Goal: Task Accomplishment & Management: Manage account settings

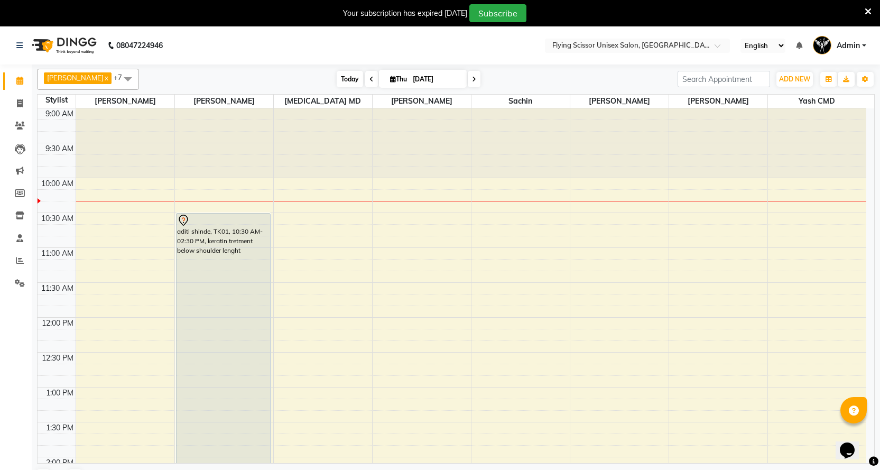
click at [337, 78] on span "Today" at bounding box center [350, 79] width 26 height 16
click at [370, 79] on icon at bounding box center [372, 79] width 4 height 6
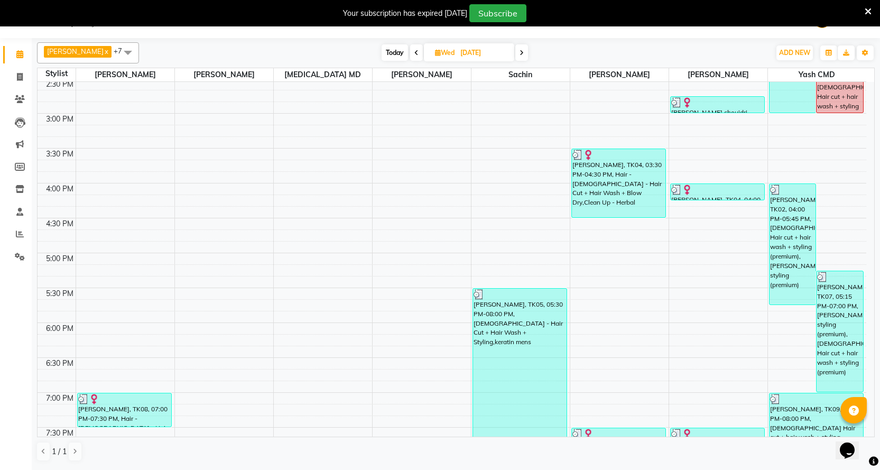
scroll to position [552, 0]
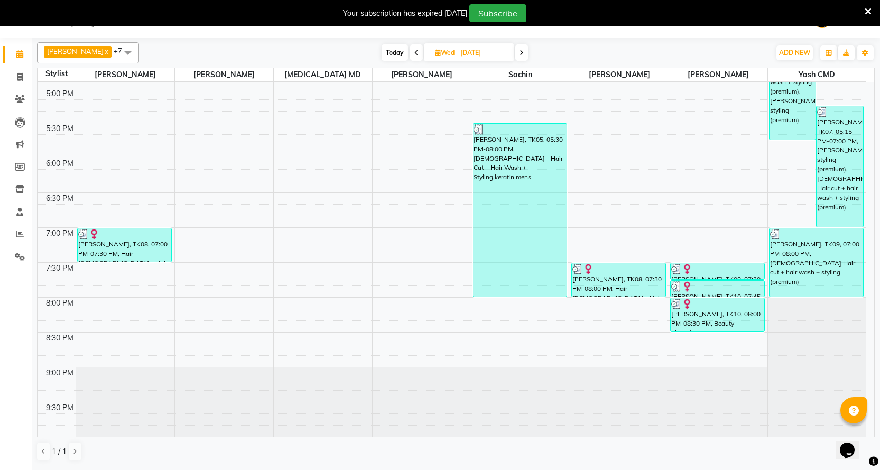
click at [389, 51] on span "Today" at bounding box center [395, 52] width 26 height 16
type input "[DATE]"
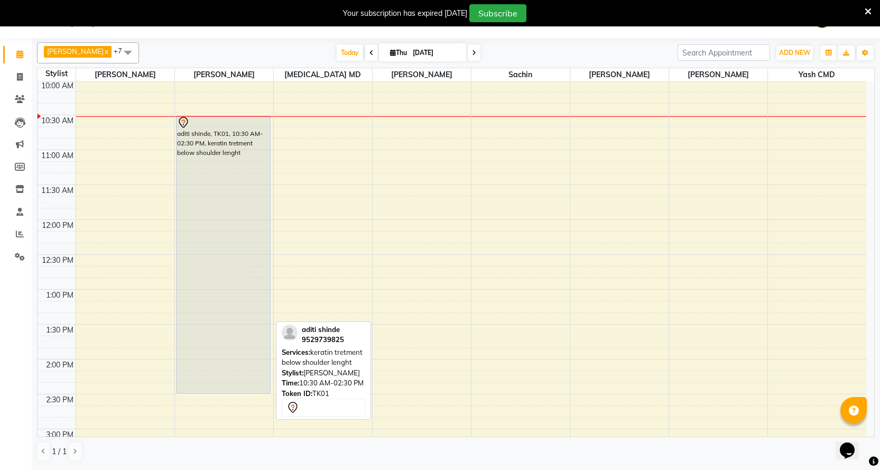
scroll to position [53, 0]
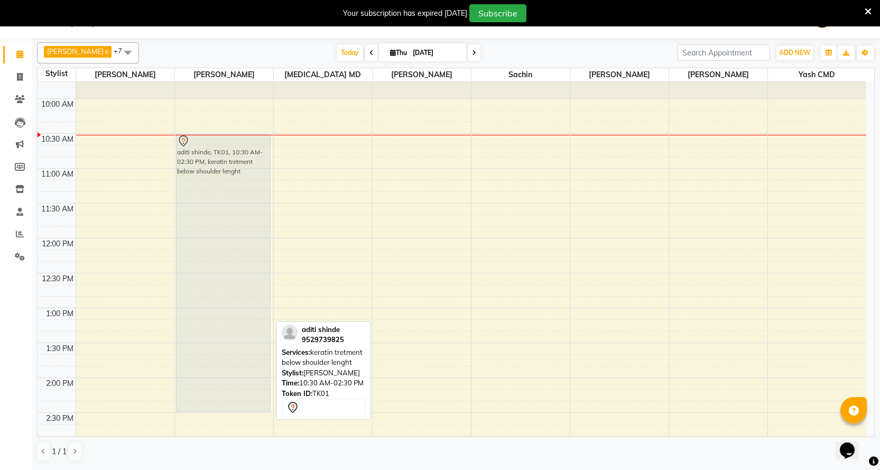
drag, startPoint x: 218, startPoint y: 224, endPoint x: 228, endPoint y: 223, distance: 10.6
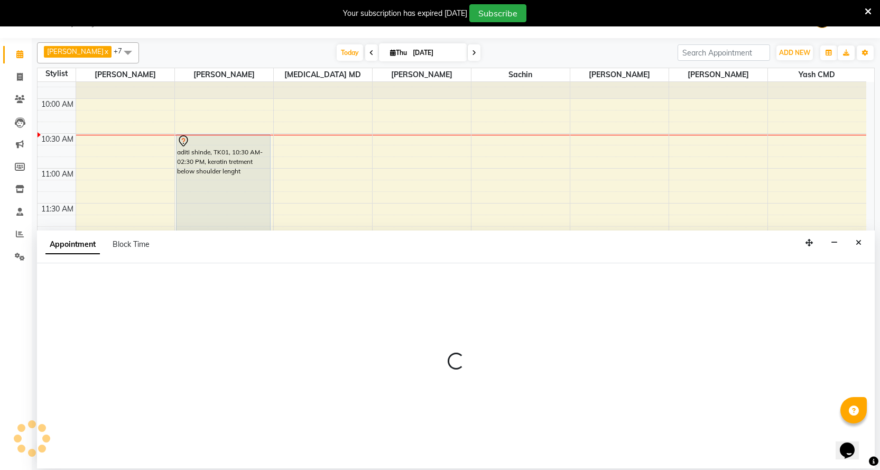
select select "1679"
select select "tentative"
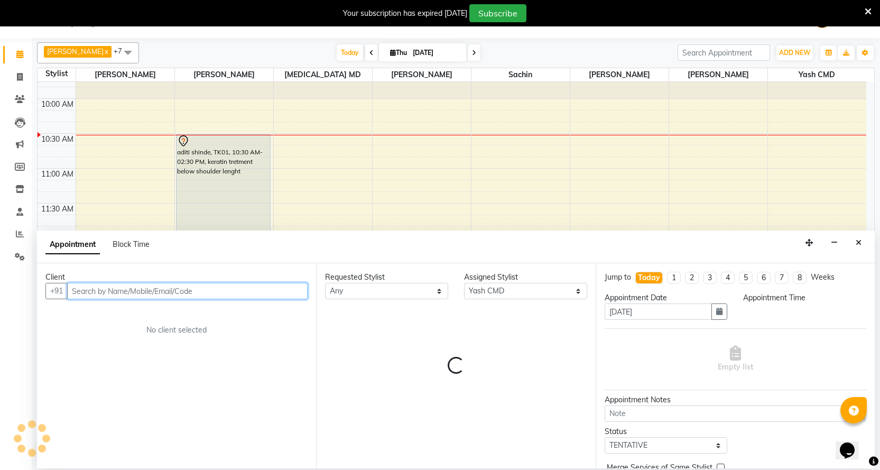
select select "735"
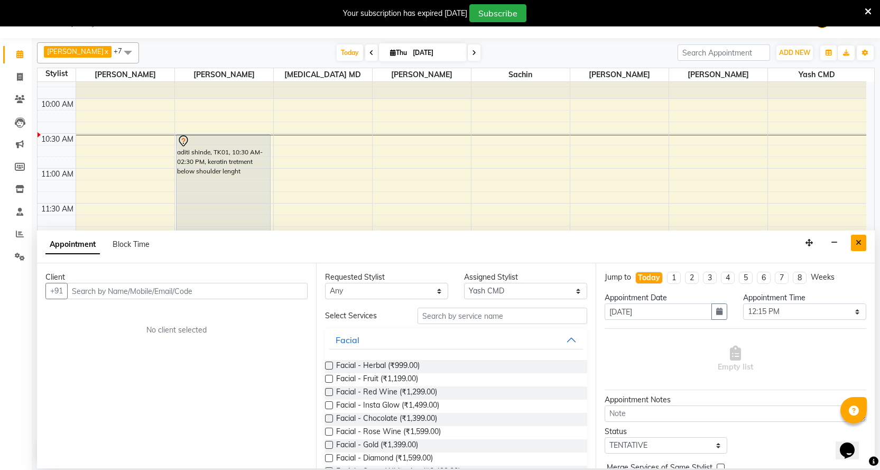
click at [862, 238] on button "Close" at bounding box center [858, 243] width 15 height 16
